Goal: Task Accomplishment & Management: Complete application form

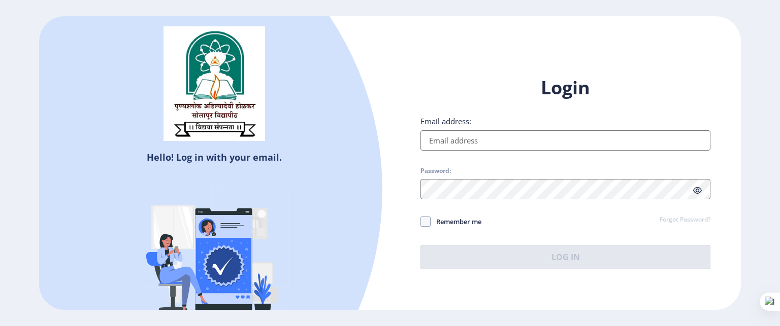
type input "[EMAIL_ADDRESS][DOMAIN_NAME]"
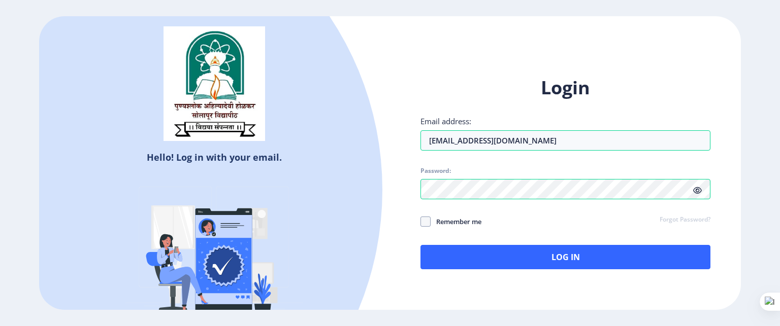
click at [696, 190] on icon at bounding box center [697, 191] width 9 height 8
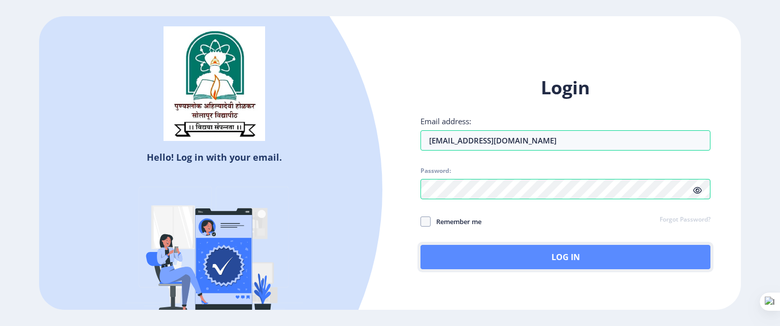
click at [571, 257] on button "Log In" at bounding box center [565, 257] width 290 height 24
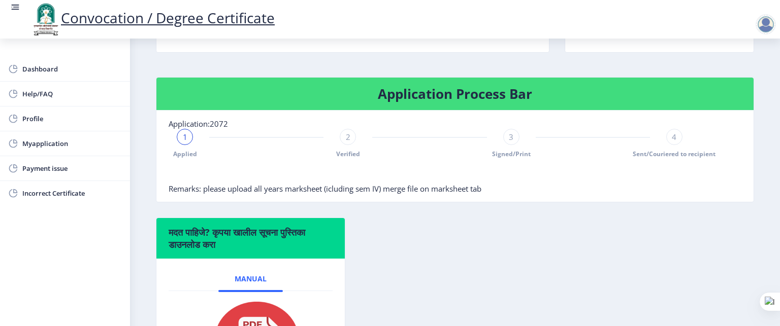
scroll to position [180, 0]
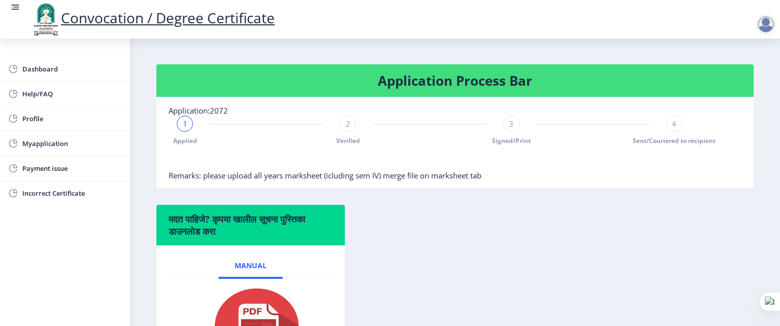
click at [346, 129] on span "2" at bounding box center [348, 124] width 5 height 10
click at [509, 132] on div "3" at bounding box center [511, 124] width 16 height 16
click at [677, 132] on div "4" at bounding box center [674, 124] width 16 height 16
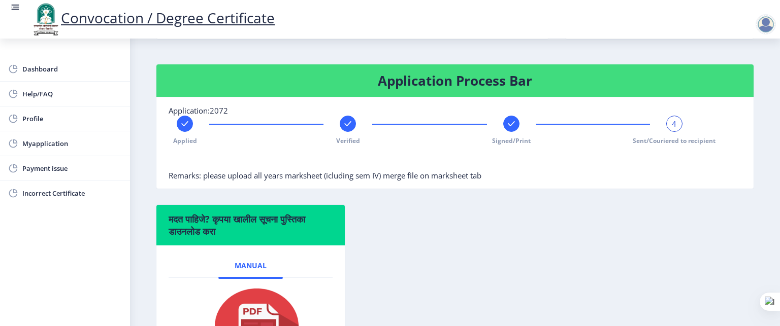
click at [510, 129] on rect at bounding box center [511, 124] width 10 height 10
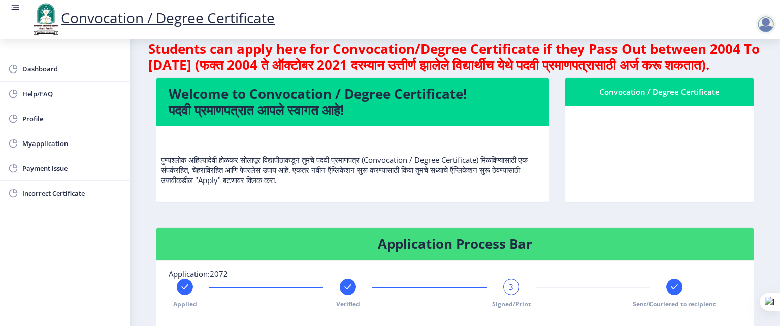
scroll to position [14, 0]
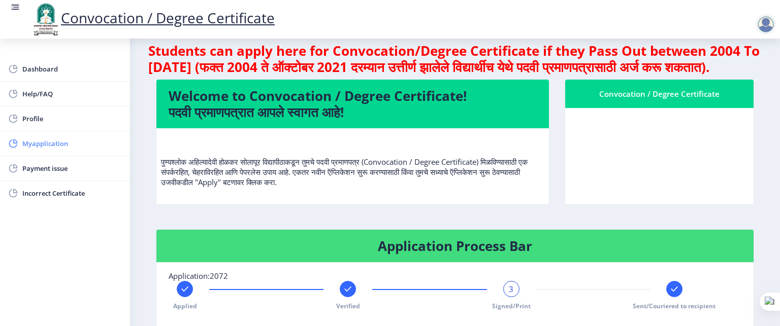
click at [59, 140] on span "Myapplication" at bounding box center [71, 144] width 99 height 12
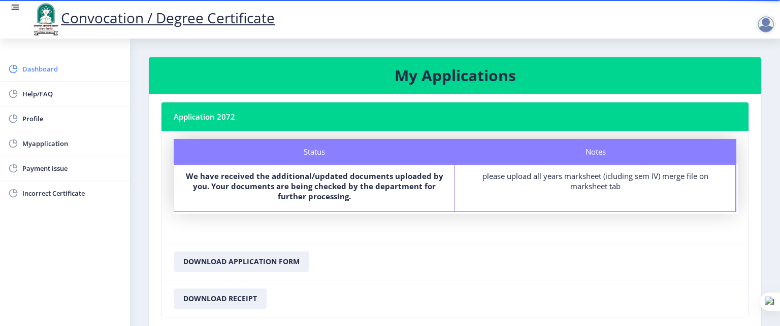
click at [43, 71] on span "Dashboard" at bounding box center [71, 69] width 99 height 12
